Goal: Transaction & Acquisition: Purchase product/service

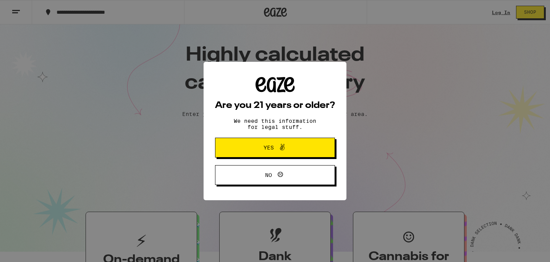
click at [238, 146] on button "Yes" at bounding box center [275, 148] width 120 height 20
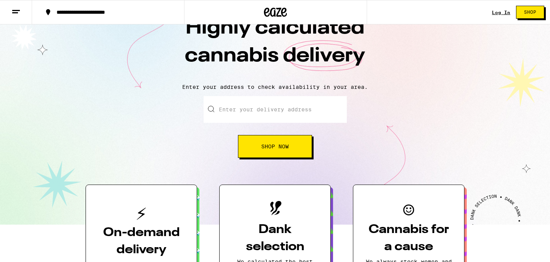
scroll to position [20, 0]
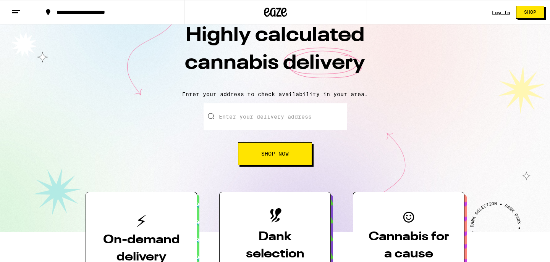
click at [258, 110] on input "Enter your delivery address" at bounding box center [275, 117] width 143 height 27
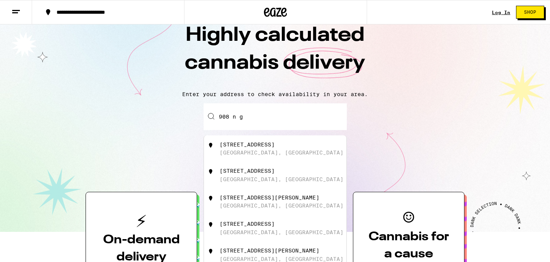
click at [246, 154] on div "[GEOGRAPHIC_DATA], [GEOGRAPHIC_DATA]" at bounding box center [282, 153] width 124 height 6
type input "[STREET_ADDRESS]"
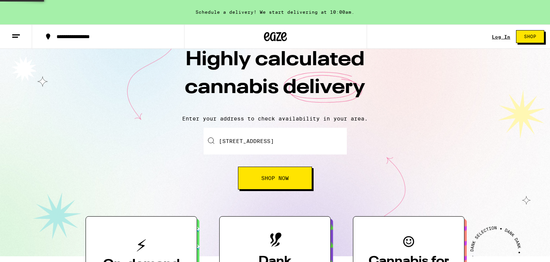
scroll to position [44, 0]
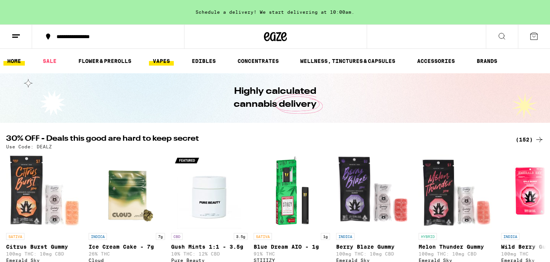
click at [165, 62] on link "VAPES" at bounding box center [161, 61] width 25 height 9
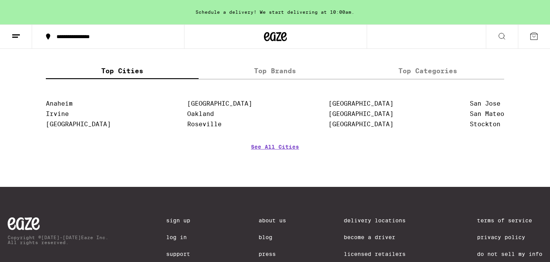
scroll to position [746, 0]
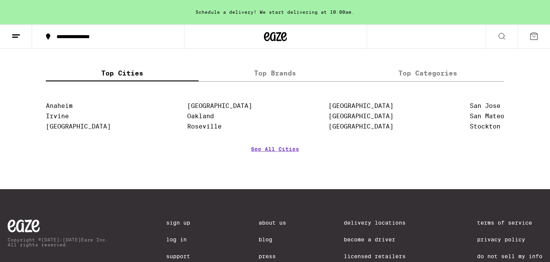
click at [273, 81] on label "Top Brands" at bounding box center [275, 73] width 153 height 16
click at [0, 0] on input "Top Brands" at bounding box center [0, 0] width 0 height 0
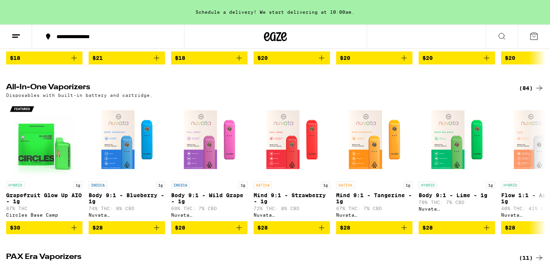
scroll to position [210, 0]
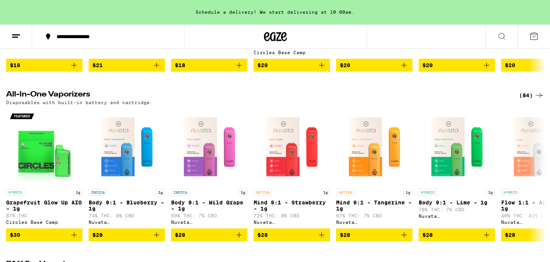
click at [528, 91] on div "(84)" at bounding box center [531, 95] width 25 height 9
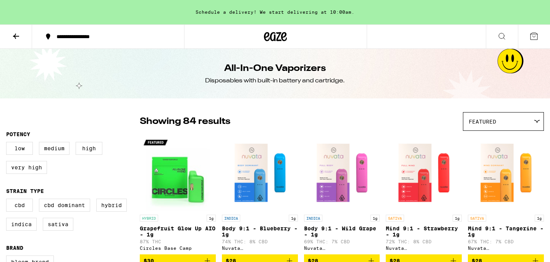
click at [485, 117] on div "Featured" at bounding box center [503, 122] width 80 height 18
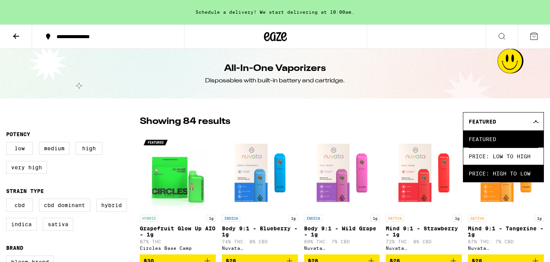
click at [490, 174] on span "Price: High to Low" at bounding box center [504, 173] width 70 height 17
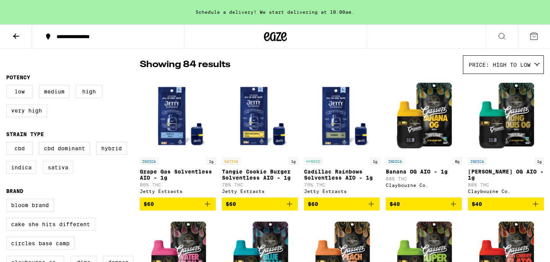
scroll to position [102, 0]
